Goal: Use online tool/utility

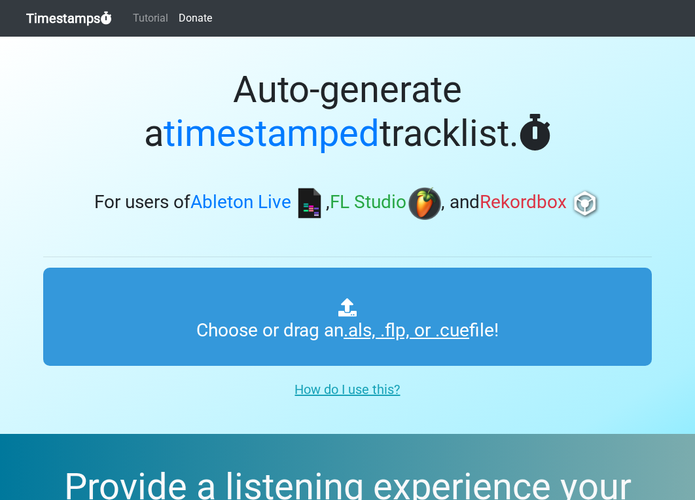
type input "C:\fakepath\HFR 504.als"
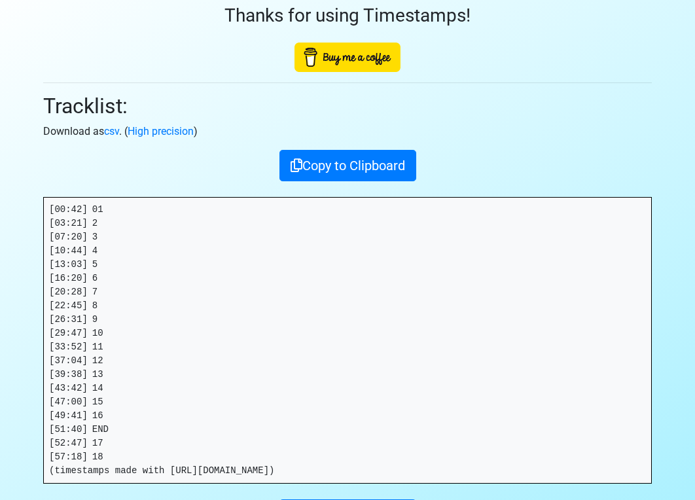
scroll to position [182, 0]
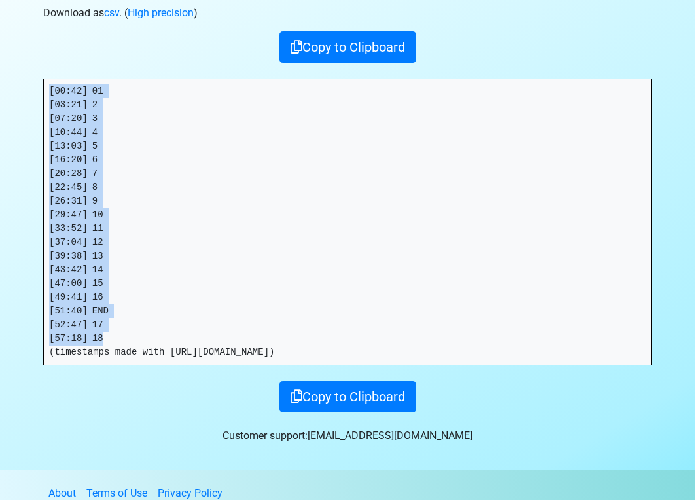
drag, startPoint x: 119, startPoint y: 338, endPoint x: 33, endPoint y: 83, distance: 268.7
click at [33, 83] on section "Thanks for using Timestamps! Tracklist: Download as csv . ( High precision ) Co…" at bounding box center [347, 162] width 695 height 615
copy pre "[00:42] 01 [03:21] 2 [07:20] 3 [10:44] 4 [13:03] 5 [16:20] 6 [20:28] 7 [22:45] …"
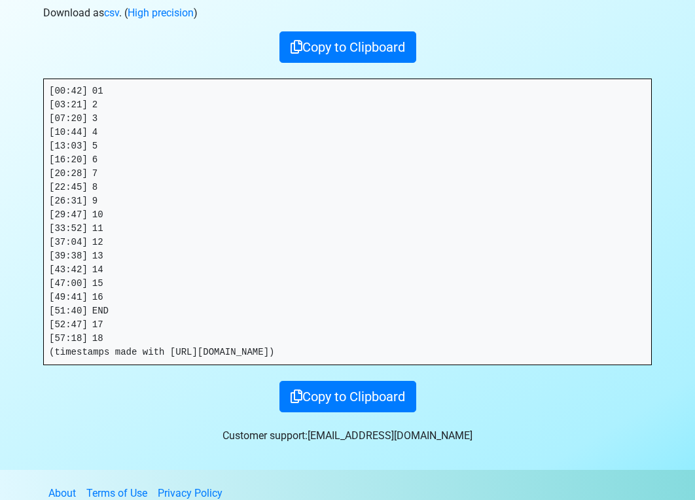
click at [133, 337] on pre "[00:42] 01 [03:21] 2 [07:20] 3 [10:44] 4 [13:03] 5 [16:20] 6 [20:28] 7 [22:45] …" at bounding box center [347, 221] width 607 height 285
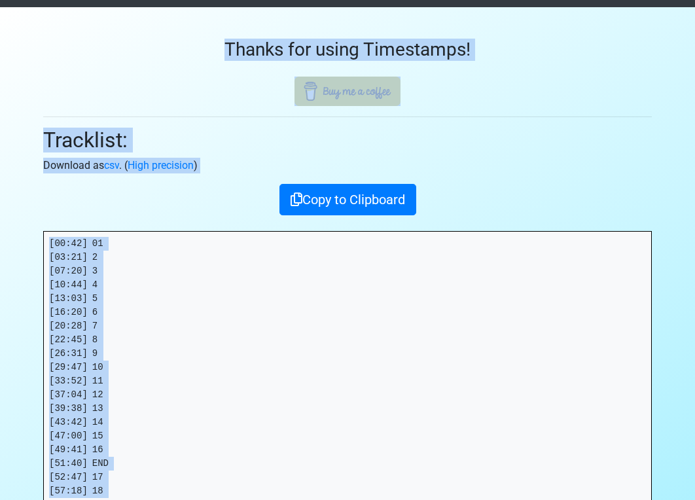
scroll to position [0, 0]
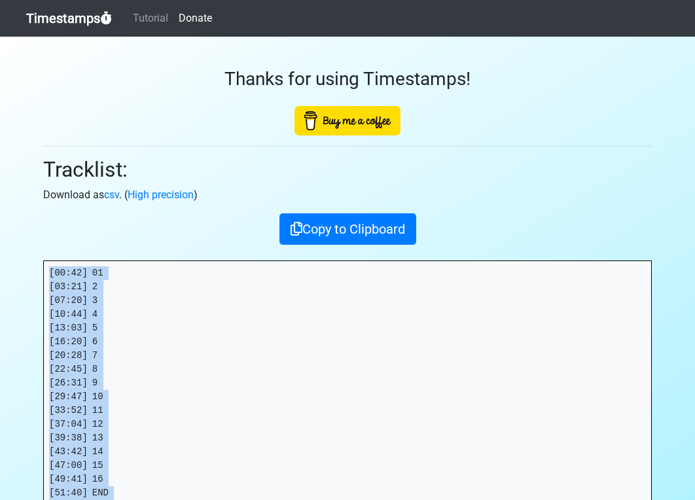
drag, startPoint x: 133, startPoint y: 337, endPoint x: 49, endPoint y: 264, distance: 110.8
click at [49, 264] on pre "[00:42] 01 [03:21] 2 [07:20] 3 [10:44] 4 [13:03] 5 [16:20] 6 [20:28] 7 [22:45] …" at bounding box center [347, 403] width 607 height 285
copy pre "[00:42] 01 [03:21] 2 [07:20] 3 [10:44] 4 [13:03] 5 [16:20] 6 [20:28] 7 [22:45] …"
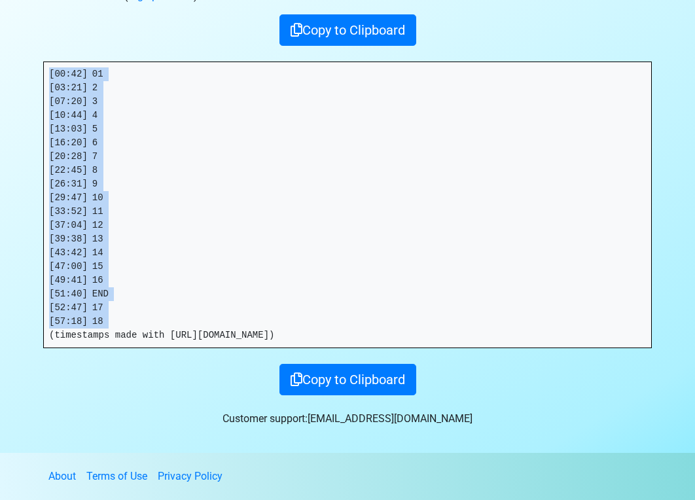
scroll to position [198, 0]
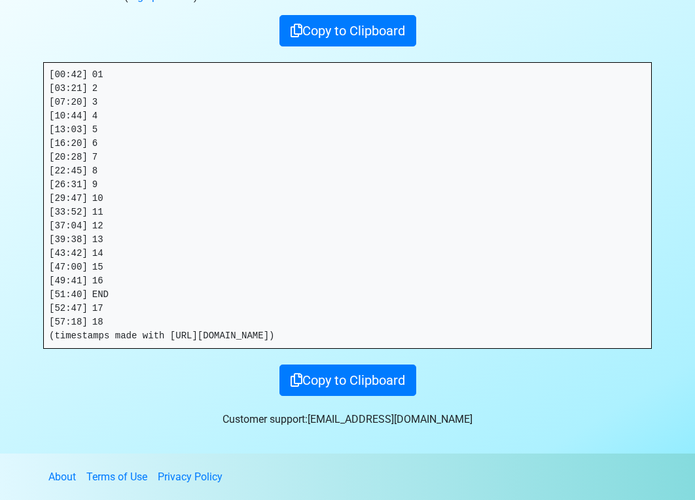
click at [77, 311] on pre "[00:42] 01 [03:21] 2 [07:20] 3 [10:44] 4 [13:03] 5 [16:20] 6 [20:28] 7 [22:45] …" at bounding box center [347, 205] width 607 height 285
drag, startPoint x: 88, startPoint y: 324, endPoint x: 31, endPoint y: 319, distance: 57.2
click at [31, 319] on section "Thanks for using Timestamps! Tracklist: Download as csv . ( High precision ) Co…" at bounding box center [347, 145] width 695 height 615
copy pre "[57:18]"
